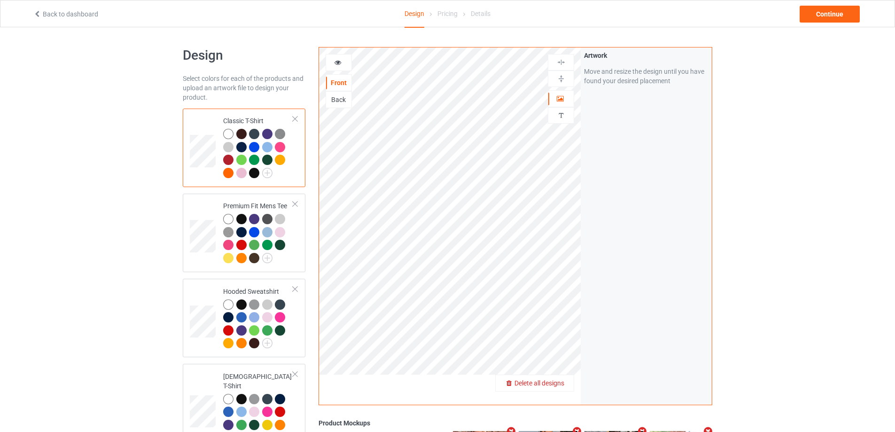
click at [559, 384] on span "Delete all designs" at bounding box center [540, 383] width 50 height 8
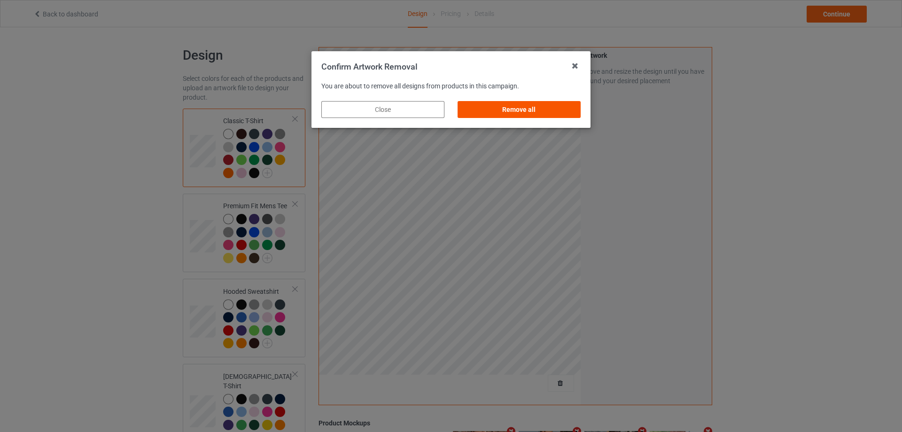
click at [565, 104] on div "Remove all" at bounding box center [519, 109] width 123 height 17
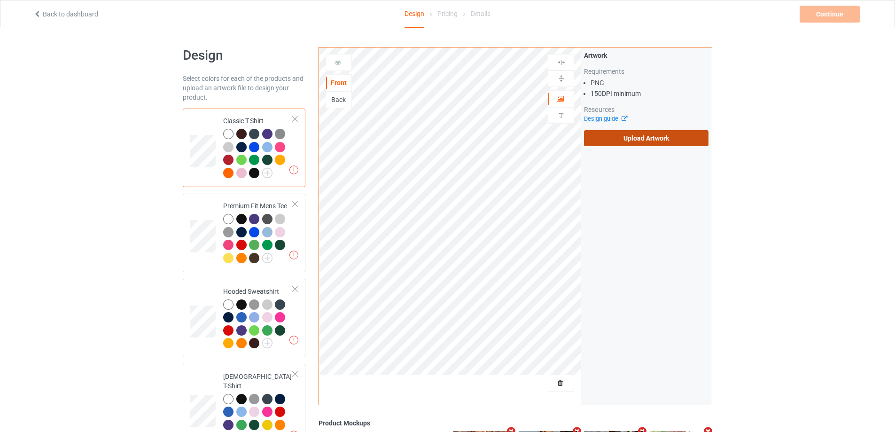
click at [621, 131] on label "Upload Artwork" at bounding box center [646, 138] width 125 height 16
click at [0, 0] on input "Upload Artwork" at bounding box center [0, 0] width 0 height 0
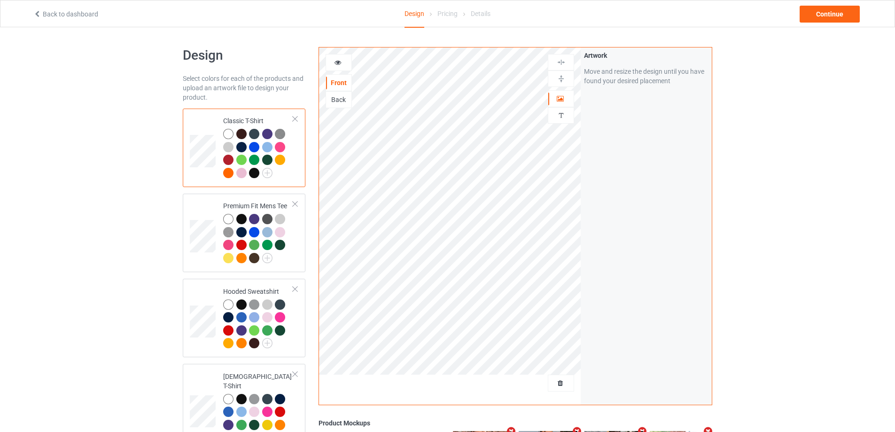
click at [842, 23] on div "Back to dashboard Design Pricing Details Continue" at bounding box center [448, 13] width 842 height 26
click at [842, 9] on div "Continue" at bounding box center [830, 14] width 60 height 17
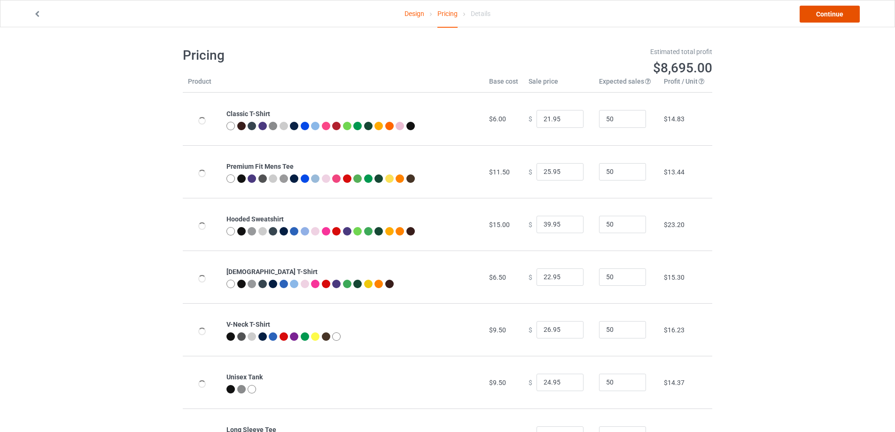
click at [841, 9] on link "Continue" at bounding box center [830, 14] width 60 height 17
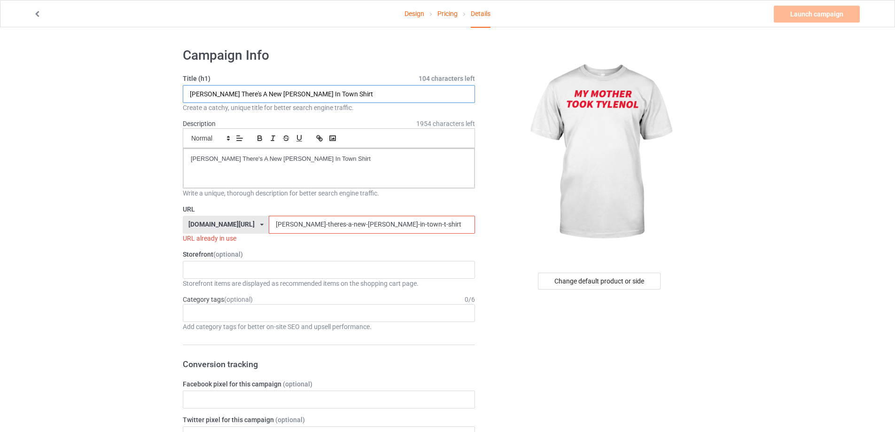
drag, startPoint x: 359, startPoint y: 93, endPoint x: 165, endPoint y: 104, distance: 193.9
paste input "My Mother Took [MEDICAL_DATA]"
type input "My Mother Took [MEDICAL_DATA] Shirt"
drag, startPoint x: 179, startPoint y: 155, endPoint x: 155, endPoint y: 155, distance: 24.4
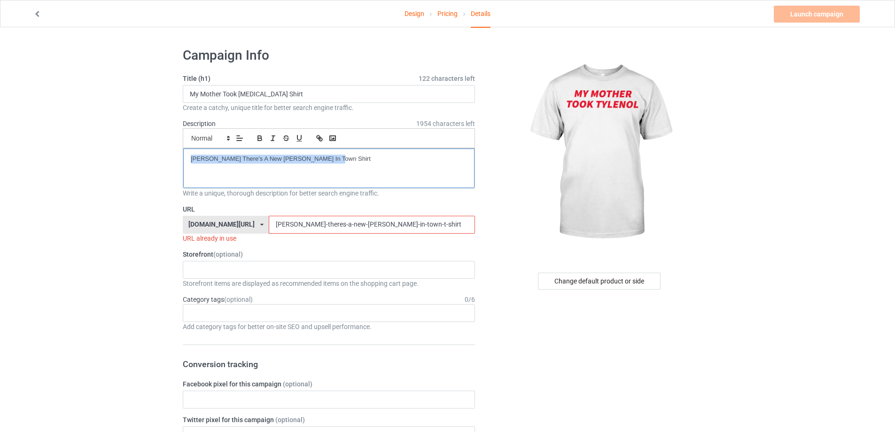
drag, startPoint x: 382, startPoint y: 224, endPoint x: 153, endPoint y: 235, distance: 229.1
paste input "my-mother-took-[MEDICAL_DATA]"
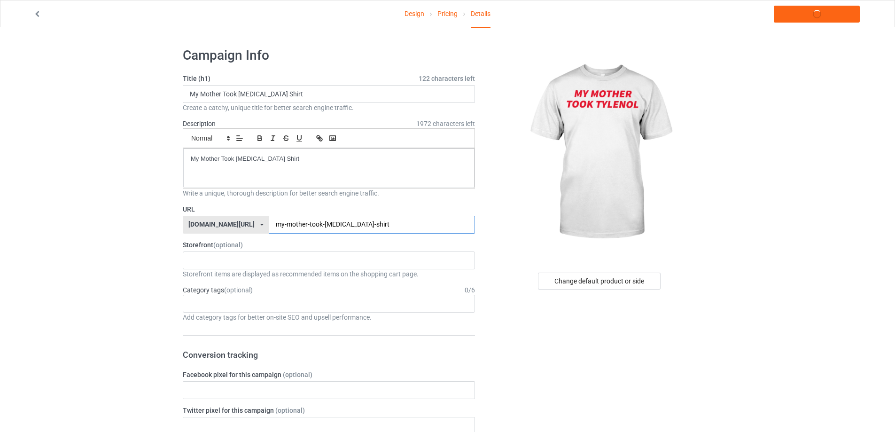
type input "my-mother-took-[MEDICAL_DATA]-shirt"
drag, startPoint x: 187, startPoint y: 161, endPoint x: 86, endPoint y: 158, distance: 101.1
copy p "My Mother Took [MEDICAL_DATA] Shirt"
click at [821, 9] on link "Launch campaign" at bounding box center [817, 14] width 86 height 17
